Goal: Information Seeking & Learning: Understand process/instructions

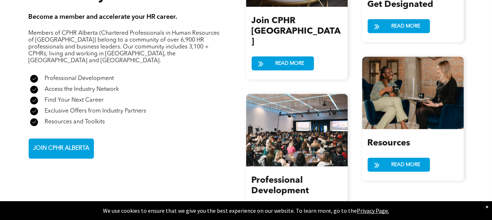
scroll to position [906, 0]
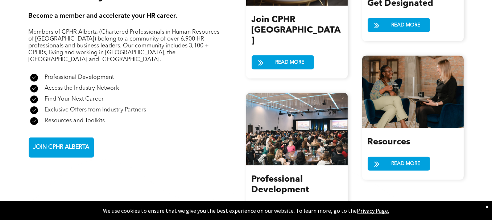
click at [147, 94] on div "A check mark in a black circle on a white background. Find Your Next Career" at bounding box center [124, 99] width 191 height 11
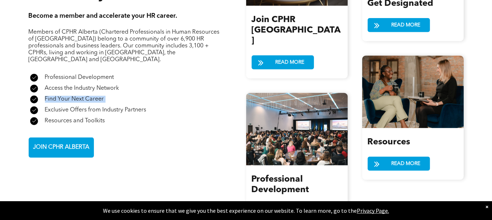
click at [147, 94] on div "A check mark in a black circle on a white background. Find Your Next Career" at bounding box center [124, 99] width 191 height 11
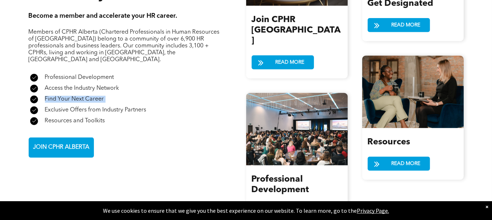
click at [147, 94] on div "A check mark in a black circle on a white background. Find Your Next Career" at bounding box center [124, 99] width 191 height 11
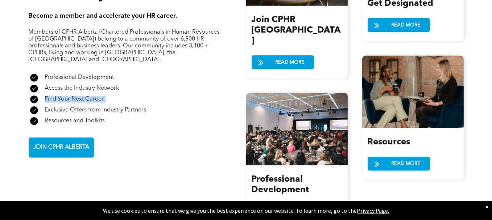
click at [147, 94] on div "A check mark in a black circle on a white background. Find Your Next Career" at bounding box center [124, 99] width 191 height 11
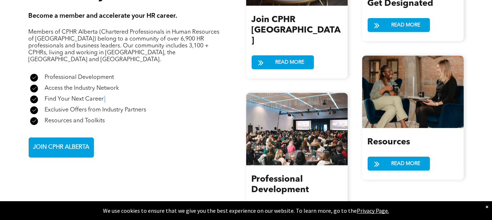
click at [147, 94] on div "A check mark in a black circle on a white background. Find Your Next Career" at bounding box center [124, 99] width 191 height 11
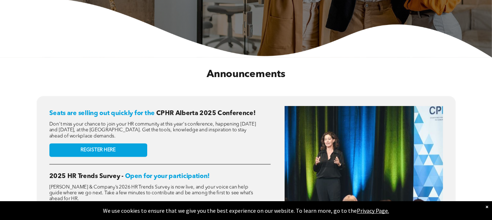
scroll to position [0, 0]
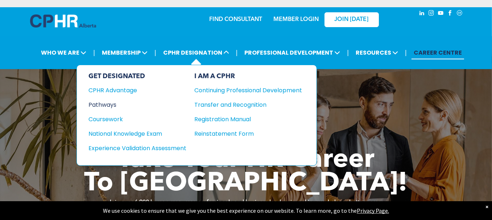
click at [113, 104] on div "Pathways" at bounding box center [132, 104] width 88 height 9
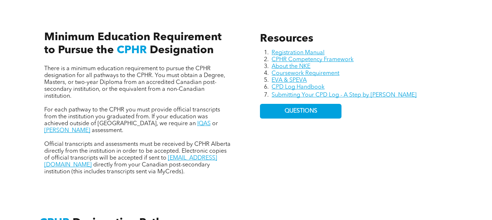
scroll to position [326, 0]
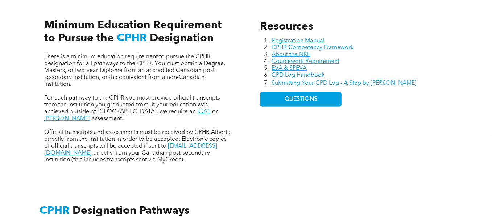
click at [134, 130] on span "Official transcripts and assessments must be received by CPHR Alberta directly …" at bounding box center [137, 140] width 186 height 20
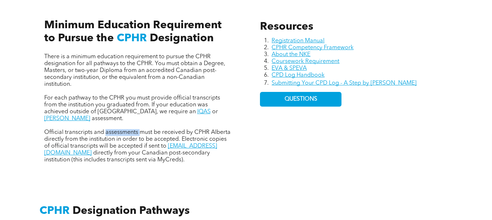
click at [134, 130] on span "Official transcripts and assessments must be received by CPHR Alberta directly …" at bounding box center [137, 140] width 186 height 20
click at [137, 130] on span "Official transcripts and assessments must be received by CPHR Alberta directly …" at bounding box center [137, 140] width 186 height 20
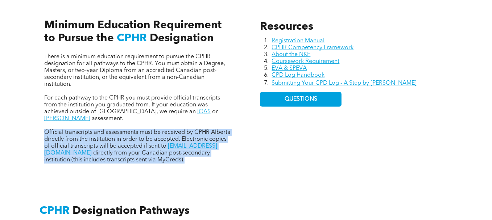
click at [137, 130] on span "Official transcripts and assessments must be received by CPHR Alberta directly …" at bounding box center [137, 140] width 186 height 20
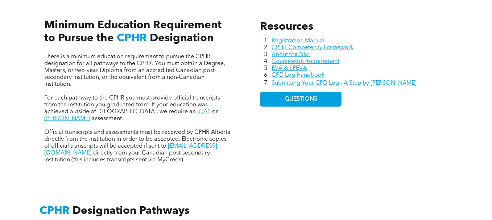
scroll to position [362, 0]
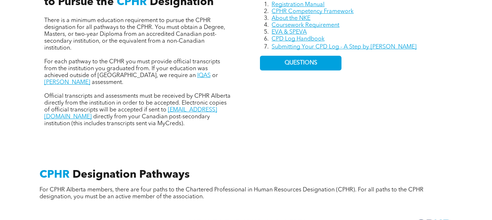
click at [129, 101] on span "Official transcripts and assessments must be received by CPHR Alberta directly …" at bounding box center [137, 104] width 186 height 20
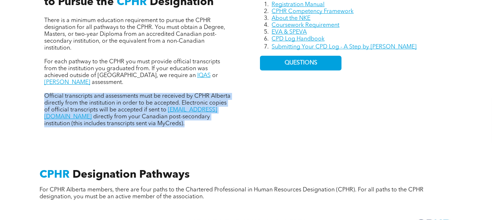
click at [129, 101] on span "Official transcripts and assessments must be received by CPHR Alberta directly …" at bounding box center [137, 104] width 186 height 20
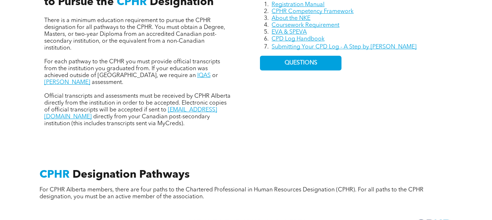
click at [125, 100] on span "Official transcripts and assessments must be received by CPHR Alberta directly …" at bounding box center [137, 104] width 186 height 20
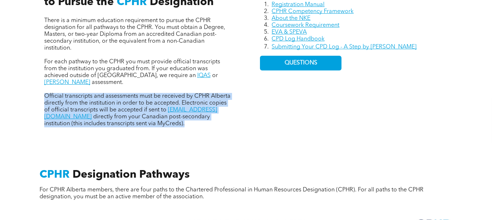
click at [125, 100] on span "Official transcripts and assessments must be received by CPHR Alberta directly …" at bounding box center [137, 104] width 186 height 20
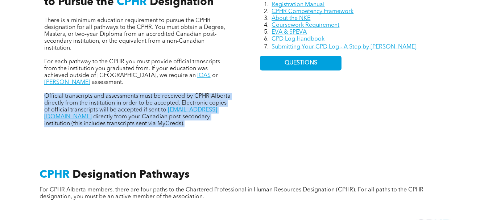
click at [125, 100] on span "Official transcripts and assessments must be received by CPHR Alberta directly …" at bounding box center [137, 104] width 186 height 20
click at [128, 114] on span "directly from your Canadian post-secondary institution (this includes transcrip…" at bounding box center [127, 120] width 166 height 13
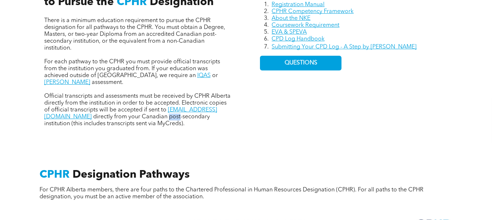
click at [128, 114] on span "directly from your Canadian post-secondary institution (this includes transcrip…" at bounding box center [127, 120] width 166 height 13
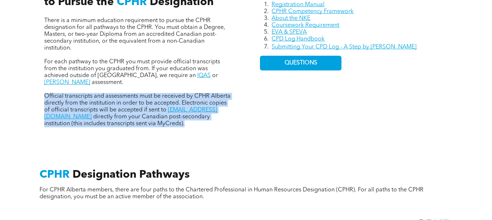
click at [128, 114] on span "directly from your Canadian post-secondary institution (this includes transcrip…" at bounding box center [127, 120] width 166 height 13
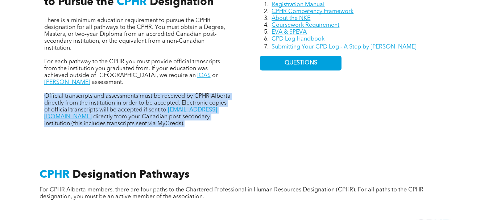
click at [128, 114] on span "directly from your Canadian post-secondary institution (this includes transcrip…" at bounding box center [127, 120] width 166 height 13
click at [127, 97] on span "Official transcripts and assessments must be received by CPHR Alberta directly …" at bounding box center [137, 104] width 186 height 20
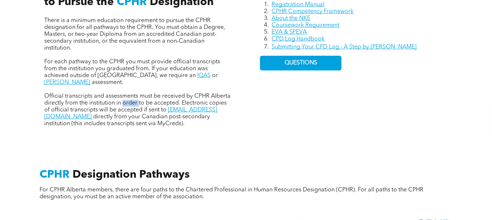
click at [127, 97] on span "Official transcripts and assessments must be received by CPHR Alberta directly …" at bounding box center [137, 104] width 186 height 20
click at [100, 114] on span "directly from your Canadian post-secondary institution (this includes transcrip…" at bounding box center [127, 120] width 166 height 13
drag, startPoint x: 48, startPoint y: 57, endPoint x: 64, endPoint y: 67, distance: 18.6
click at [50, 59] on span "For each pathway to the CPHR you must provide official transcripts from the ins…" at bounding box center [132, 69] width 176 height 20
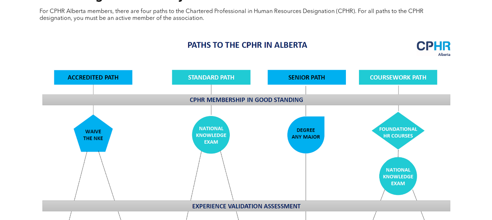
scroll to position [544, 0]
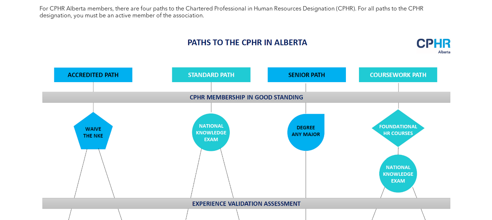
click at [0, 110] on div "CPHR Designation Pathways For CPHR Alberta members, there are four paths to the…" at bounding box center [246, 194] width 492 height 464
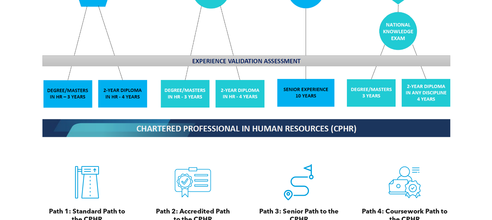
scroll to position [761, 0]
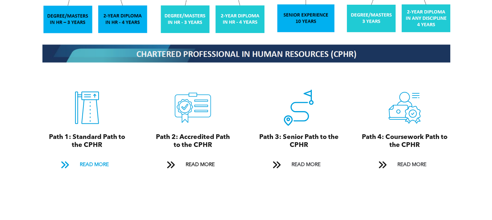
click at [104, 158] on span "READ MORE" at bounding box center [94, 164] width 34 height 13
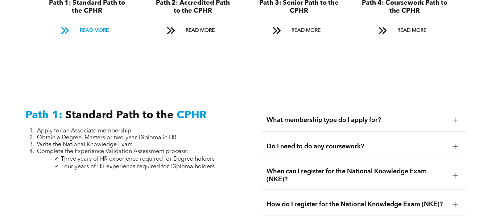
scroll to position [886, 0]
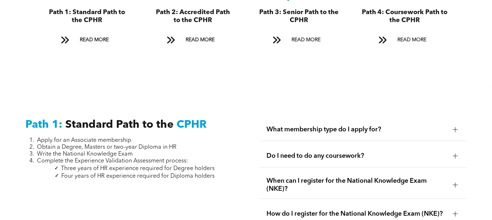
click at [105, 145] on span "Obtain a Degree, Masters or two-year Diploma in HR" at bounding box center [107, 148] width 140 height 6
click at [119, 166] on span "Three years of HR experience required for Degree holders" at bounding box center [138, 169] width 154 height 6
click at [118, 174] on span "Four years of HR experience required for Diploma holders" at bounding box center [137, 177] width 153 height 6
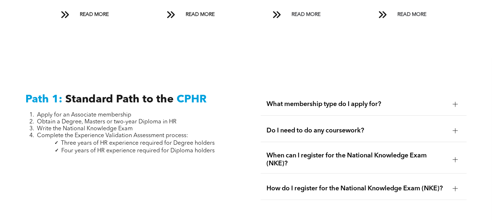
scroll to position [923, 0]
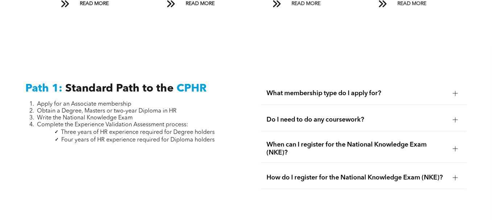
click at [190, 130] on span "Three years of HR experience required for Degree holders" at bounding box center [138, 133] width 154 height 6
click at [188, 130] on span "Three years of HR experience required for Degree holders" at bounding box center [138, 133] width 154 height 6
click at [185, 137] on span "Four years of HR experience required for Diploma holders" at bounding box center [137, 140] width 153 height 6
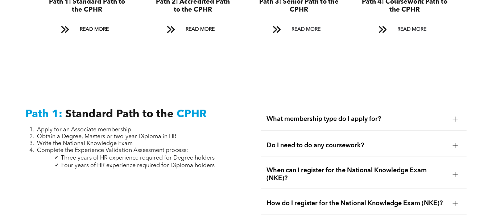
scroll to position [886, 0]
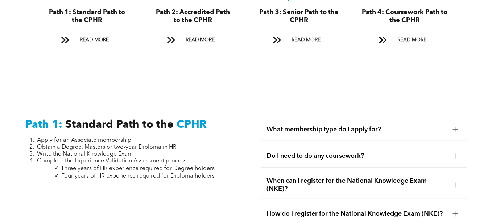
click at [289, 126] on span "What membership type do I apply for?" at bounding box center [356, 130] width 180 height 8
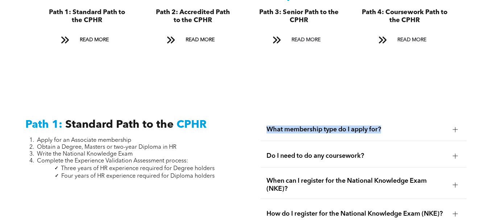
click at [289, 126] on span "What membership type do I apply for?" at bounding box center [356, 130] width 180 height 8
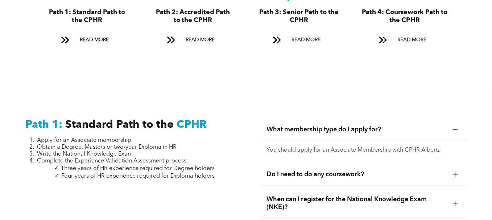
click at [282, 171] on span "Do I need to do any coursework?" at bounding box center [356, 175] width 180 height 8
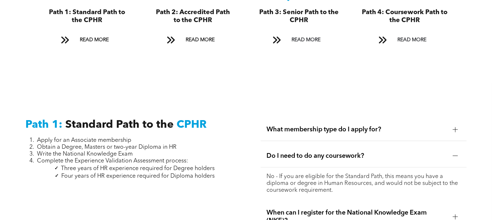
scroll to position [923, 0]
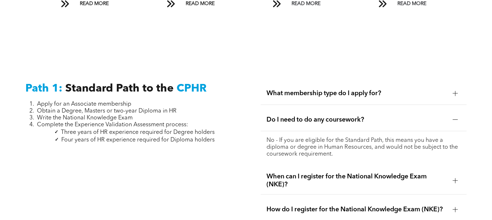
click at [301, 173] on span "When can I register for the National Knowledge Exam (NKE)?" at bounding box center [356, 181] width 180 height 16
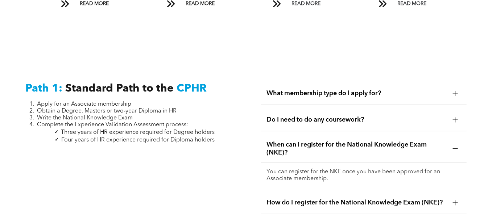
click at [300, 169] on p "You can register for the NKE once you have been approved for an Associate membe…" at bounding box center [363, 176] width 194 height 14
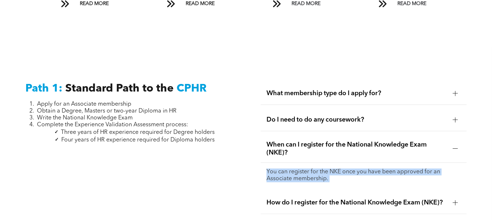
click at [300, 169] on p "You can register for the NKE once you have been approved for an Associate membe…" at bounding box center [363, 176] width 194 height 14
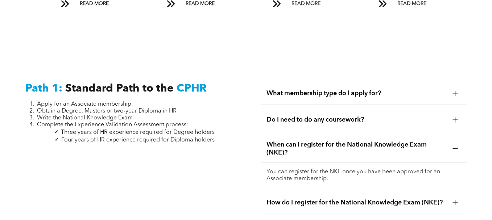
click at [300, 169] on p "You can register for the NKE once you have been approved for an Associate membe…" at bounding box center [363, 176] width 194 height 14
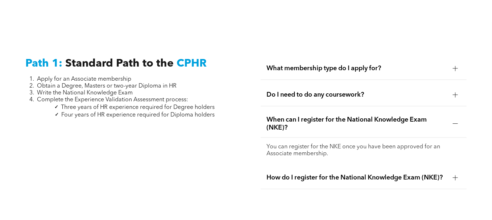
scroll to position [959, 0]
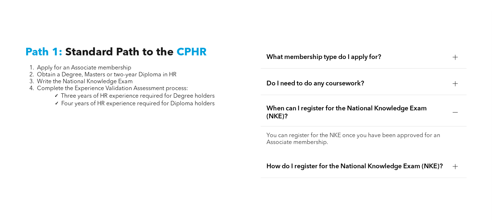
click at [285, 163] on span "How do I register for the National Knowledge Exam (NKE)?" at bounding box center [356, 167] width 180 height 8
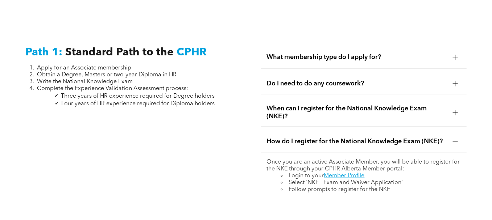
click at [298, 173] on li "Login to your Member Profile" at bounding box center [370, 176] width 179 height 7
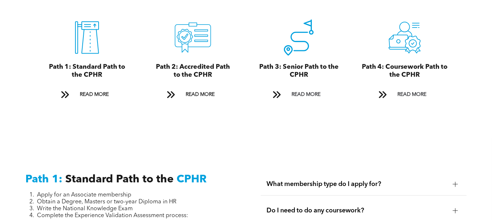
scroll to position [814, 0]
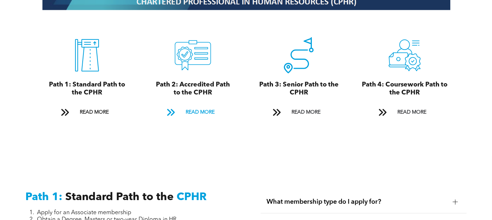
click at [175, 108] on span at bounding box center [170, 113] width 9 height 10
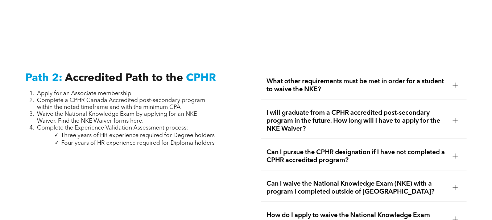
scroll to position [1144, 0]
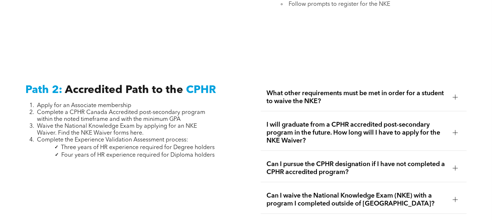
click at [49, 124] on span "Waive the National Knowledge Exam by applying for an NKE Waiver. Find the NKE W…" at bounding box center [117, 130] width 160 height 13
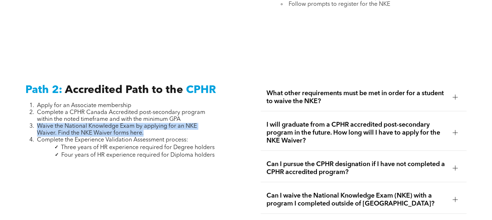
click at [49, 124] on span "Waive the National Knowledge Exam by applying for an NKE Waiver. Find the NKE W…" at bounding box center [117, 130] width 160 height 13
click at [111, 124] on span "Waive the National Knowledge Exam by applying for an NKE Waiver. Find the NKE W…" at bounding box center [117, 130] width 160 height 13
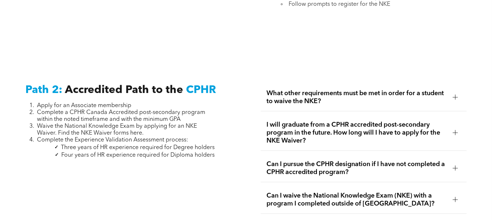
click at [95, 145] on span "Three years of HR experience required for Degree holders" at bounding box center [138, 148] width 154 height 6
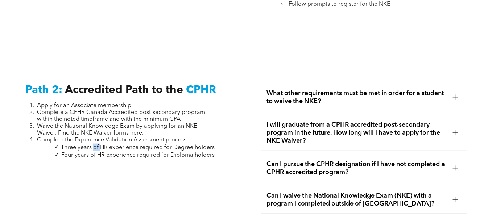
click at [95, 145] on span "Three years of HR experience required for Degree holders" at bounding box center [138, 148] width 154 height 6
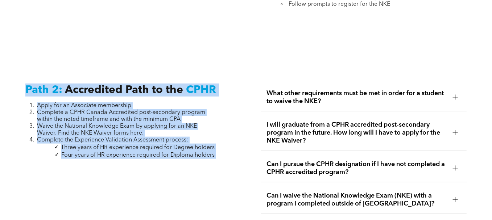
drag, startPoint x: 25, startPoint y: 74, endPoint x: 216, endPoint y: 149, distance: 205.1
copy div "Path 2: Accredited Path to the CPHR Apply for an Associate membership Complete …"
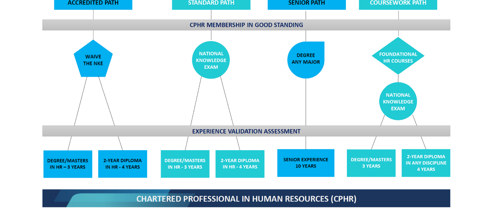
scroll to position [580, 0]
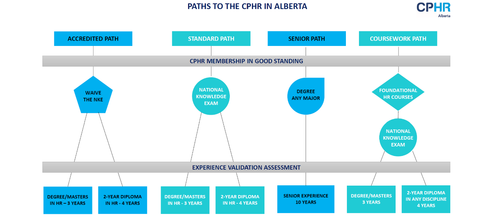
click at [95, 82] on img at bounding box center [246, 122] width 420 height 253
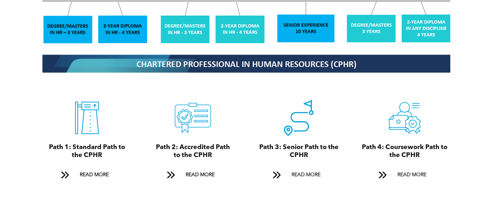
scroll to position [761, 0]
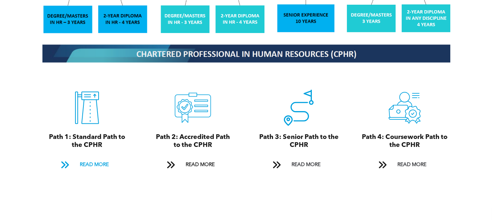
click at [97, 158] on span "READ MORE" at bounding box center [94, 164] width 34 height 13
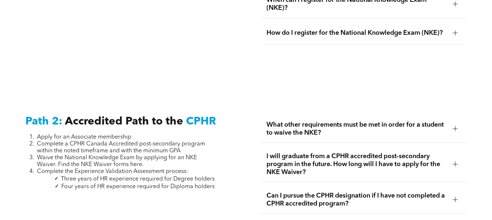
scroll to position [1104, 0]
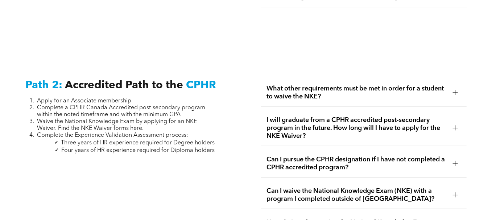
click at [73, 140] on span "Three years of HR experience required for Degree holders" at bounding box center [138, 143] width 154 height 6
click at [101, 133] on span "Complete the Experience Validation Assessment process:" at bounding box center [112, 136] width 151 height 6
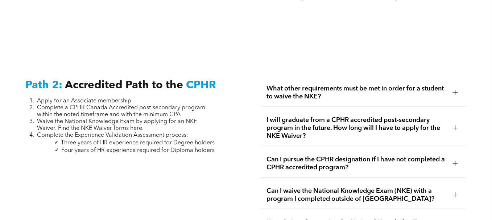
click at [78, 140] on span "Three years of HR experience required for Degree holders" at bounding box center [138, 143] width 154 height 6
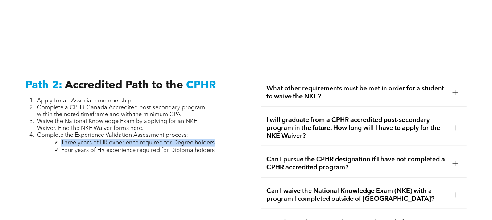
click at [78, 140] on span "Three years of HR experience required for Degree holders" at bounding box center [138, 143] width 154 height 6
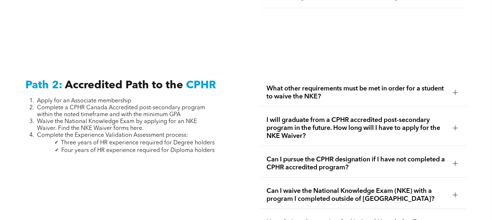
click at [78, 140] on span "Three years of HR experience required for Degree holders" at bounding box center [138, 143] width 154 height 6
click at [195, 80] on span "CPHR" at bounding box center [201, 85] width 30 height 11
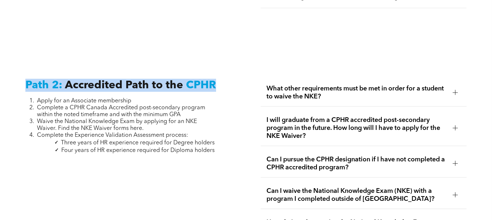
click at [195, 80] on span "CPHR" at bounding box center [201, 85] width 30 height 11
click at [186, 80] on span "CPHR" at bounding box center [201, 85] width 30 height 11
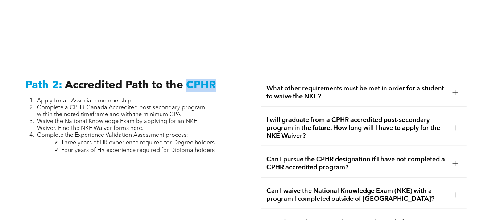
drag, startPoint x: 185, startPoint y: 75, endPoint x: 215, endPoint y: 70, distance: 30.4
click at [215, 79] on h3 "Path 2: Accredited Path to the CPHR" at bounding box center [128, 85] width 206 height 13
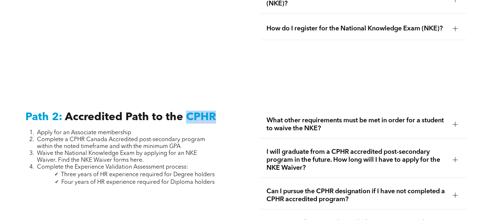
scroll to position [1031, 0]
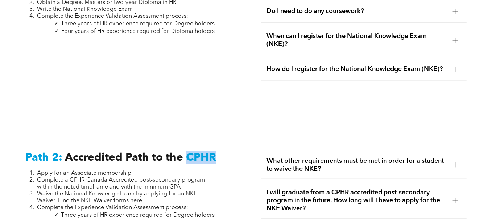
copy span "CPHR"
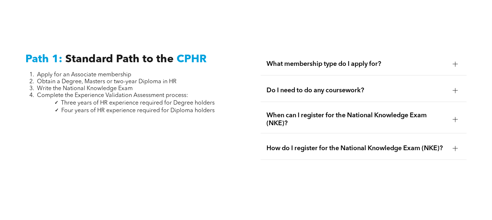
scroll to position [886, 0]
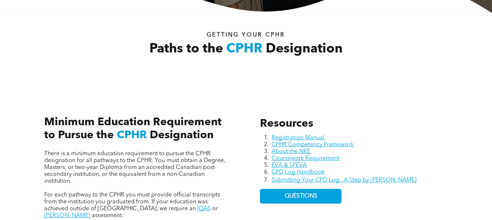
scroll to position [198, 0]
